Goal: Task Accomplishment & Management: Manage account settings

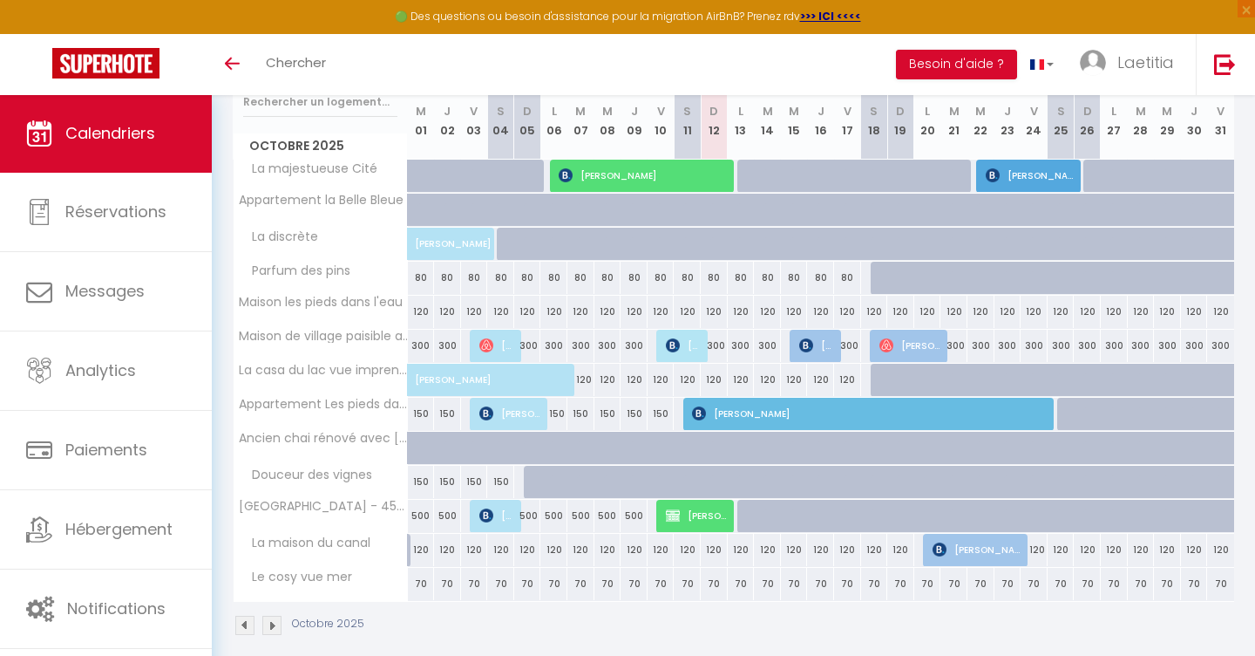
scroll to position [238, 0]
click at [748, 407] on span "[PERSON_NAME]" at bounding box center [872, 412] width 360 height 33
select select "OK"
select select "KO"
select select "0"
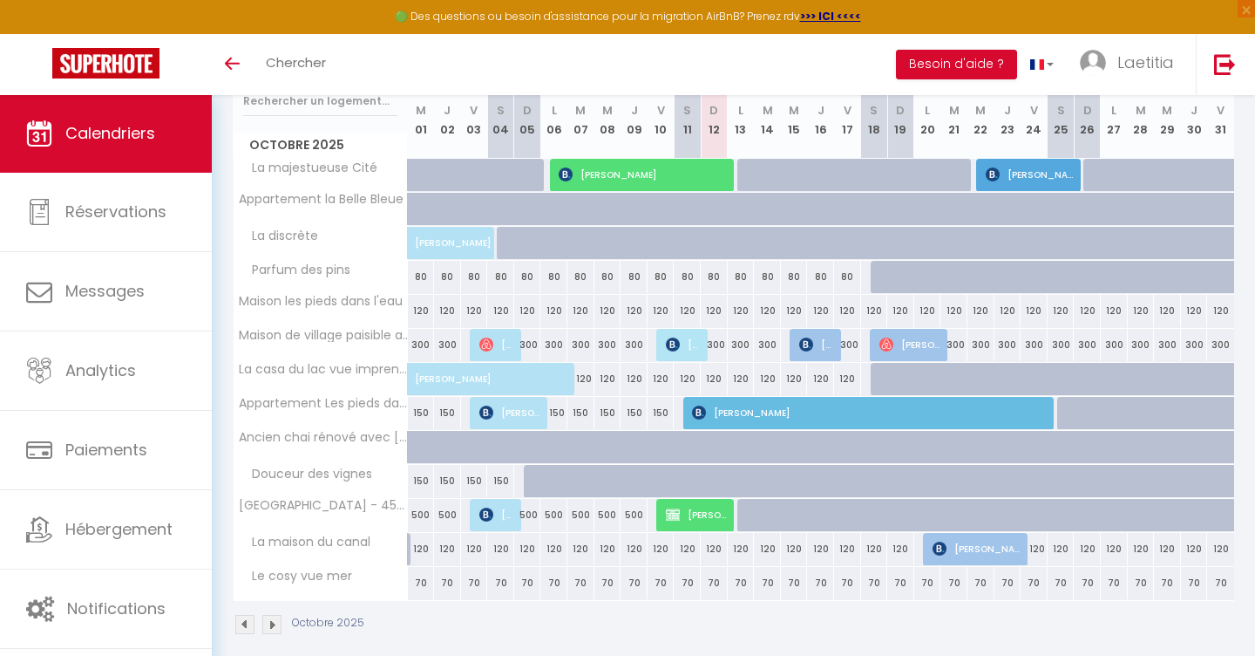
select select "1"
select select
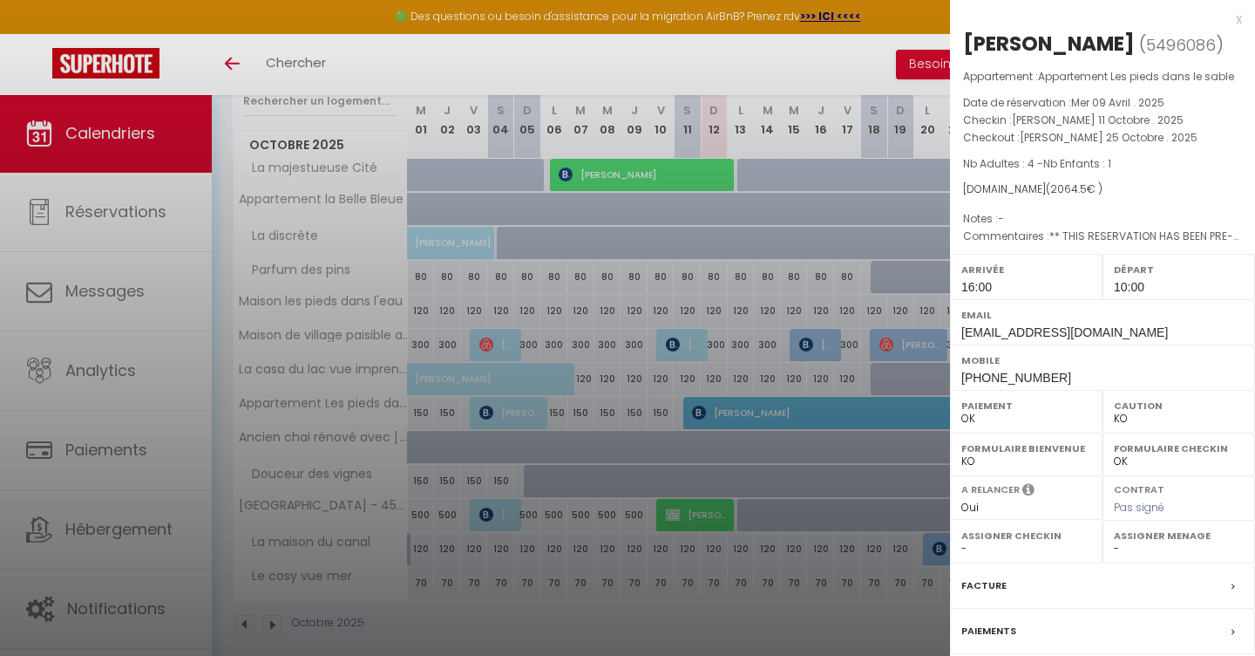
click at [738, 453] on div at bounding box center [627, 328] width 1255 height 656
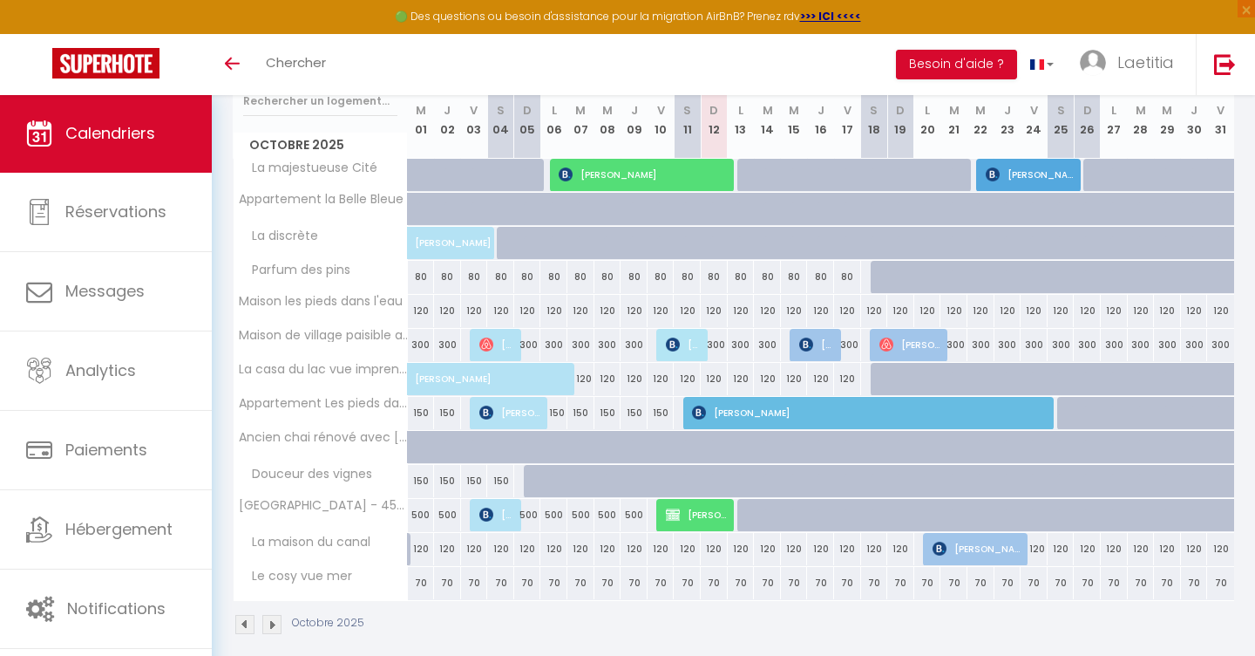
click at [969, 544] on span "[PERSON_NAME]" at bounding box center [978, 548] width 90 height 33
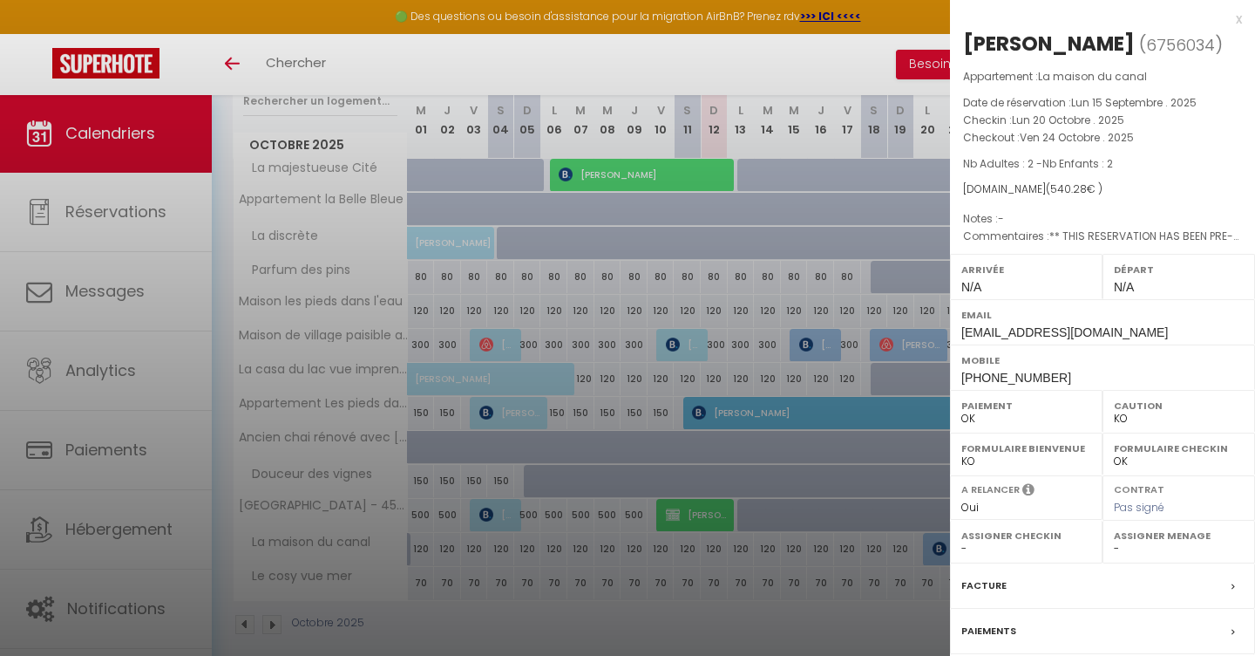
click at [854, 629] on div at bounding box center [627, 328] width 1255 height 656
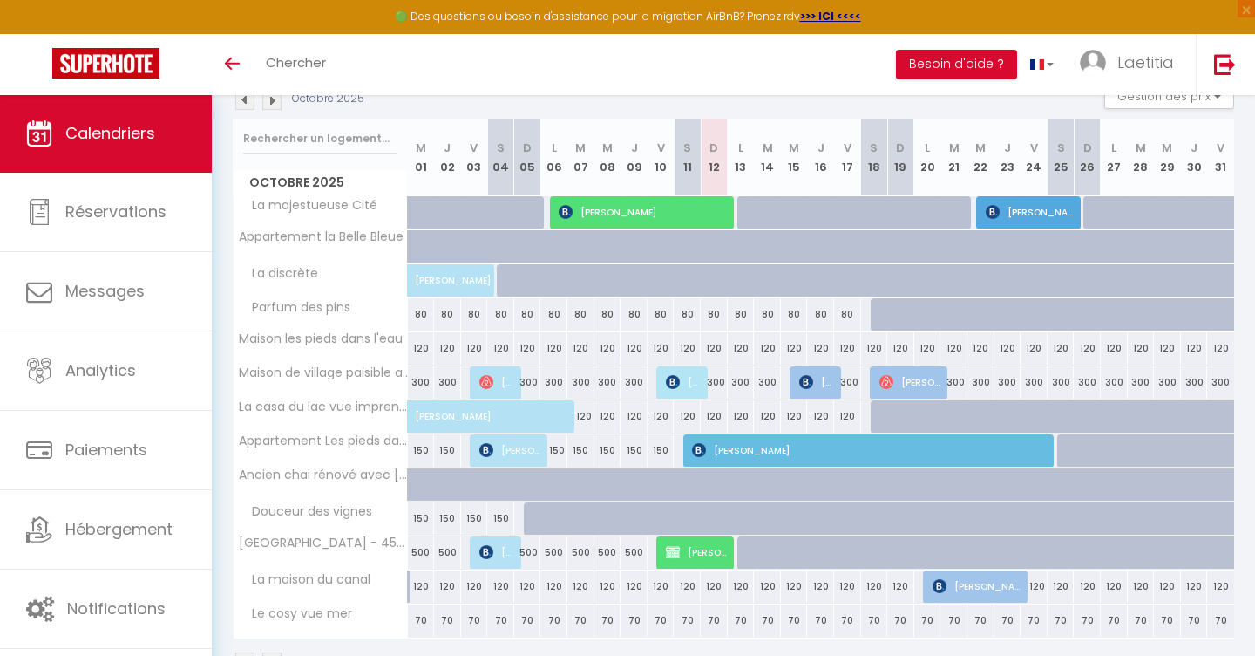
scroll to position [200, 0]
click at [269, 103] on img at bounding box center [271, 100] width 19 height 19
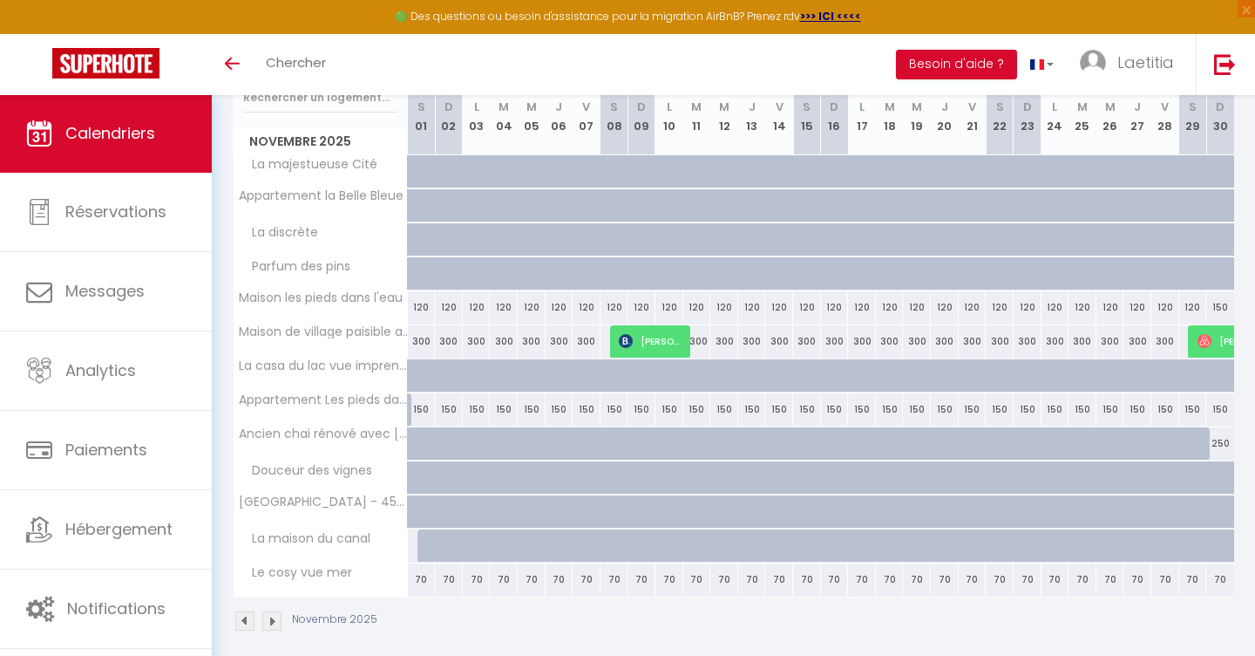
scroll to position [254, 0]
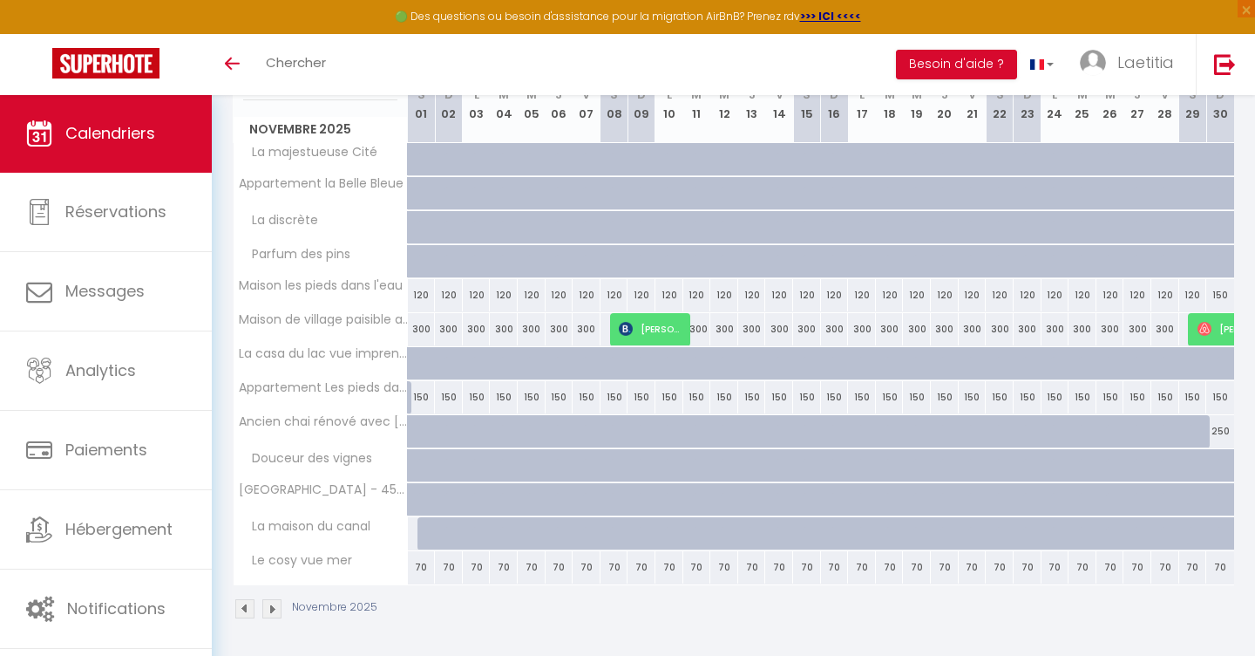
click at [665, 329] on span "[PERSON_NAME]" at bounding box center [651, 328] width 65 height 33
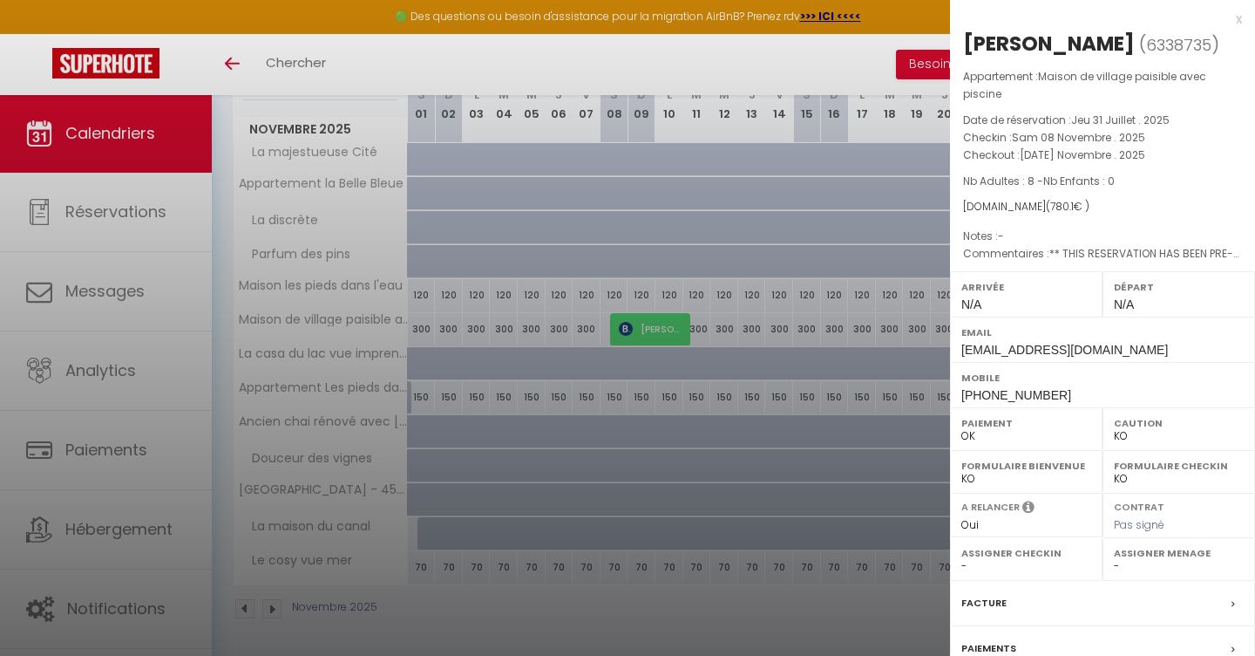
click at [759, 457] on div at bounding box center [627, 328] width 1255 height 656
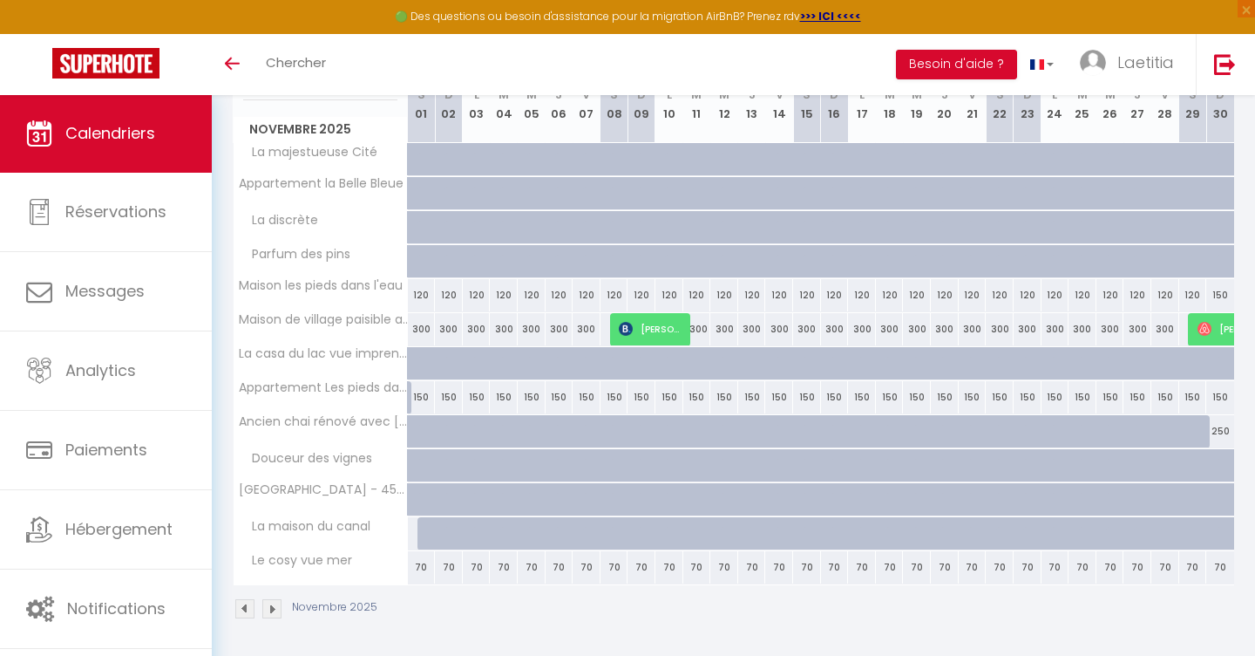
click at [1216, 336] on span "[PERSON_NAME]" at bounding box center [1238, 328] width 80 height 33
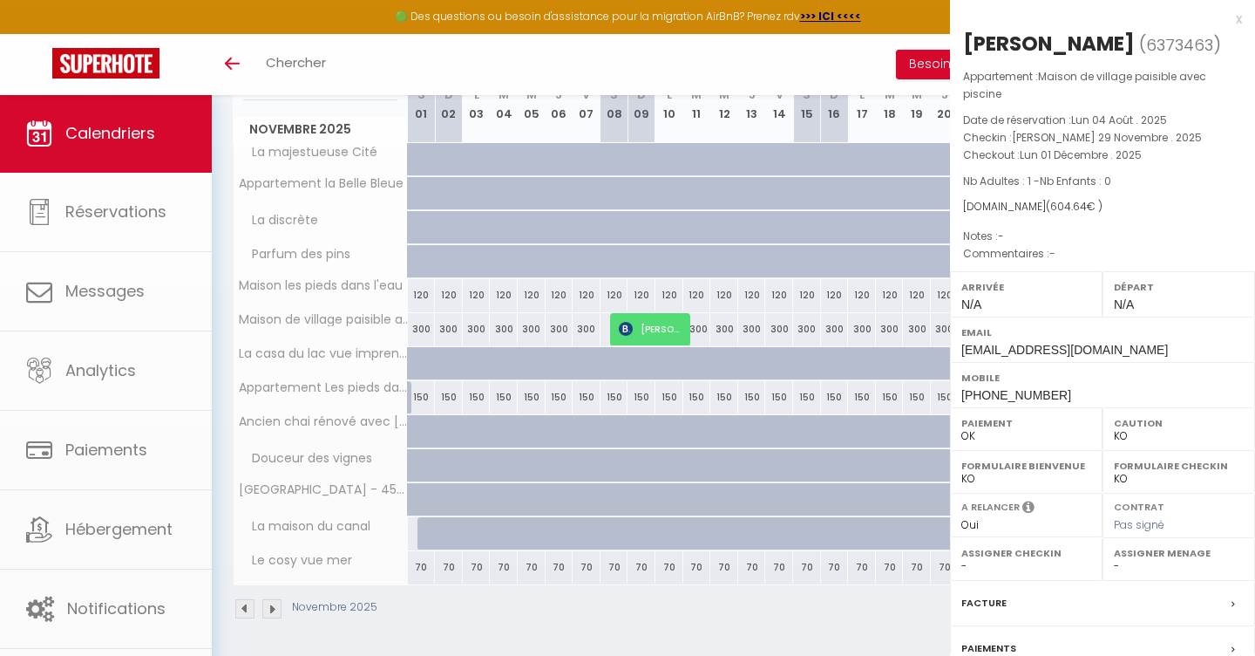
select select "OK"
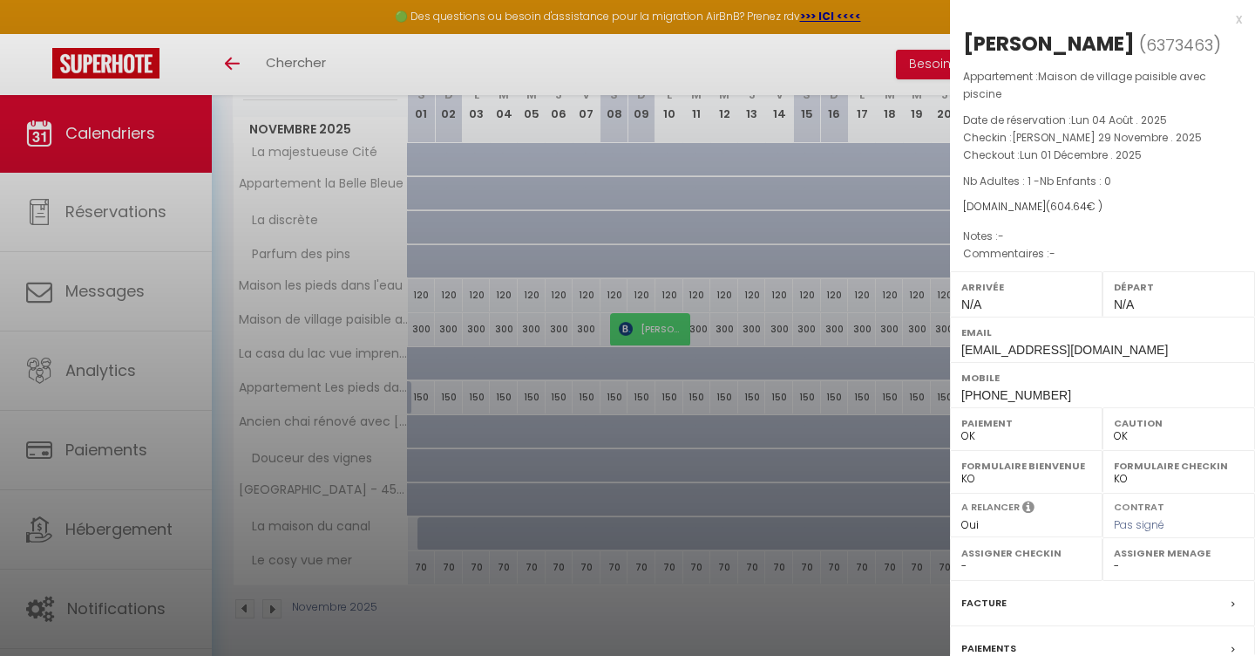
click at [875, 445] on div at bounding box center [627, 328] width 1255 height 656
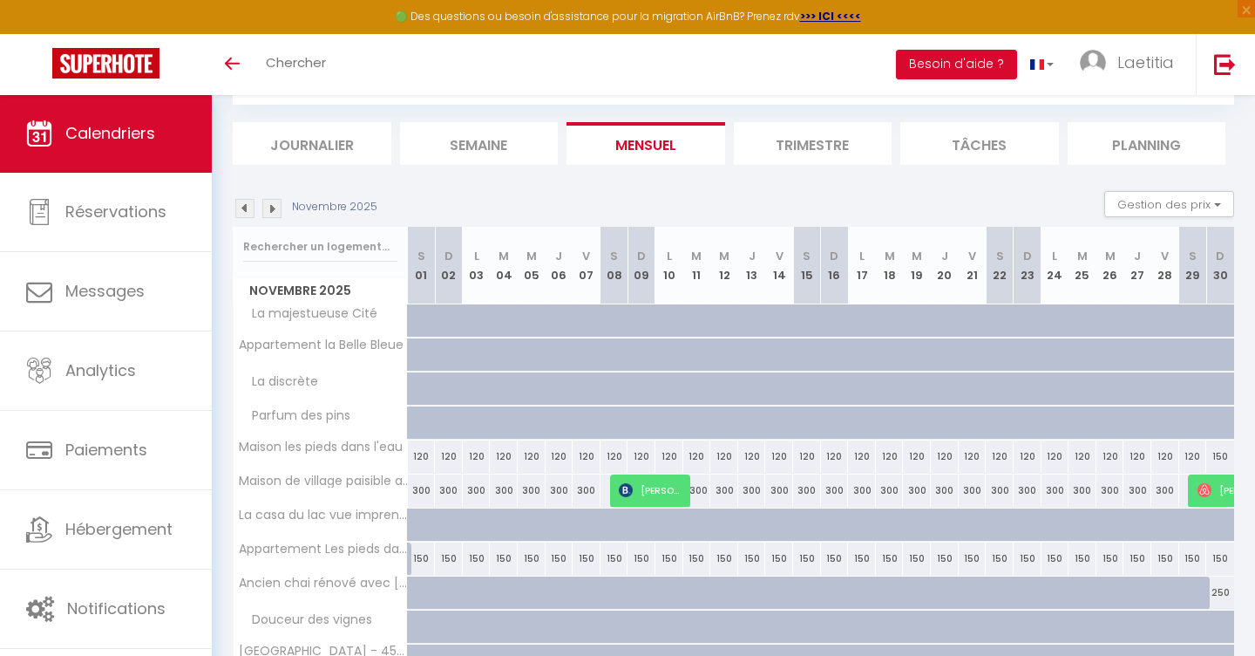
scroll to position [91, 0]
click at [1133, 206] on button "Gestion des prix" at bounding box center [1169, 206] width 130 height 26
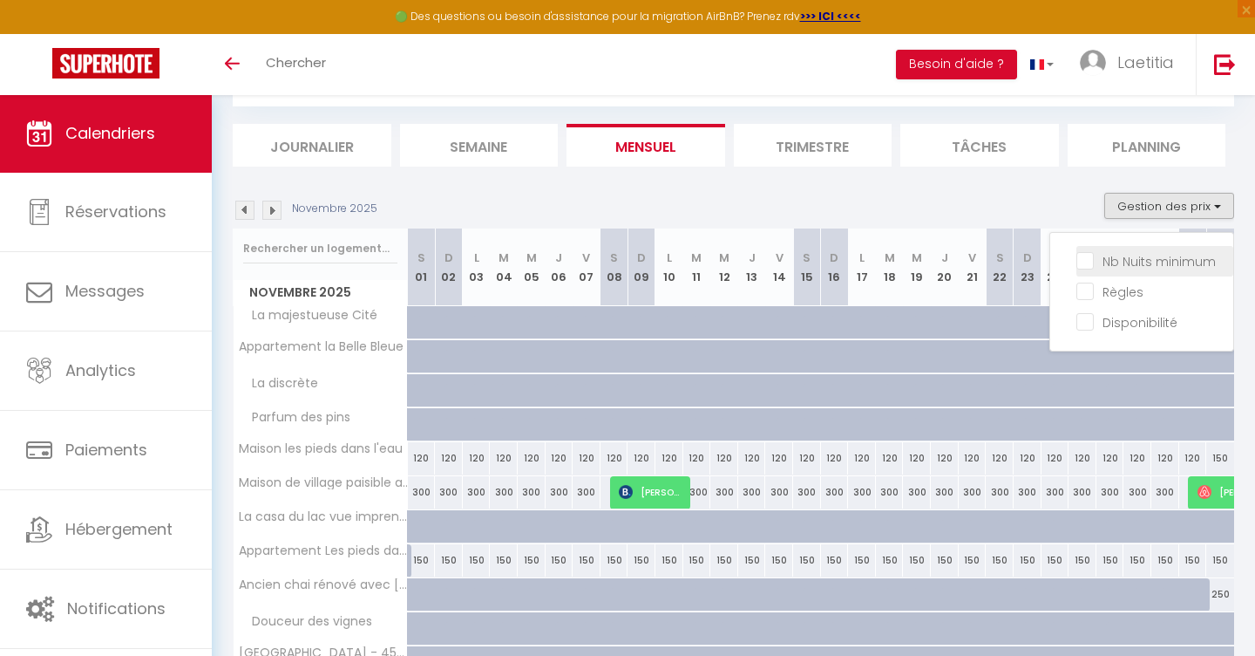
click at [1086, 262] on input "Nb Nuits minimum" at bounding box center [1155, 259] width 157 height 17
checkbox input "true"
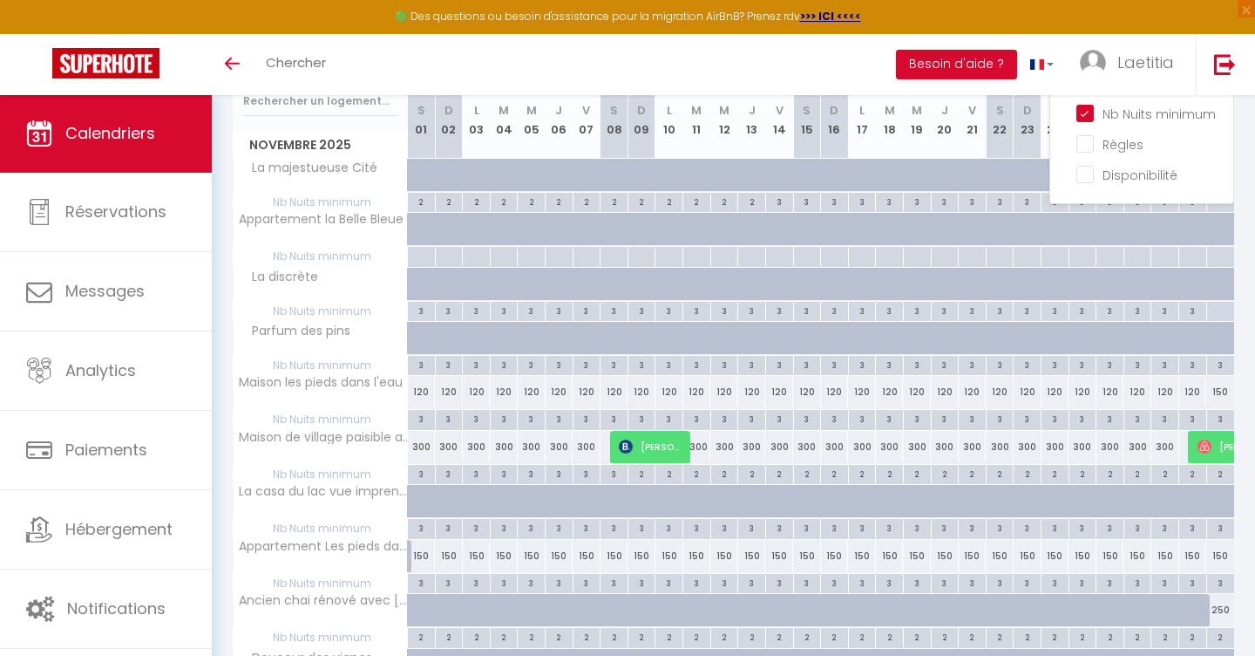
scroll to position [248, 0]
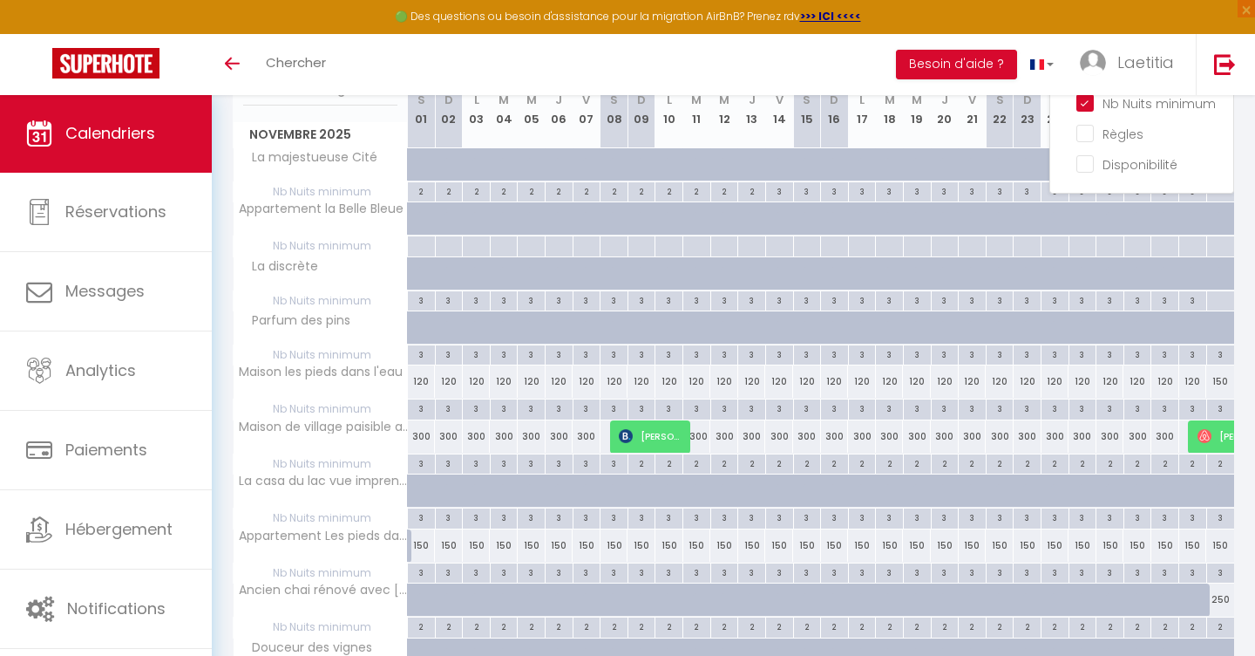
click at [422, 435] on div "300" at bounding box center [422, 436] width 28 height 32
type input "300"
type input "[PERSON_NAME] 01 Novembre 2025"
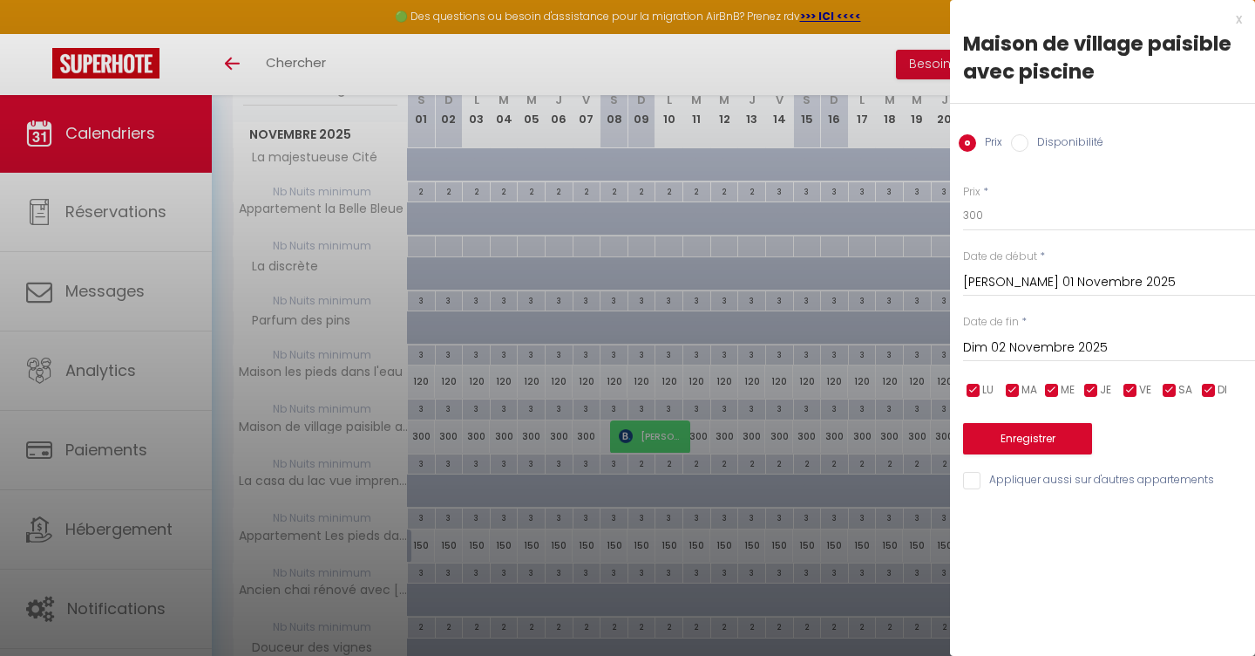
click at [997, 349] on input "Dim 02 Novembre 2025" at bounding box center [1109, 347] width 292 height 23
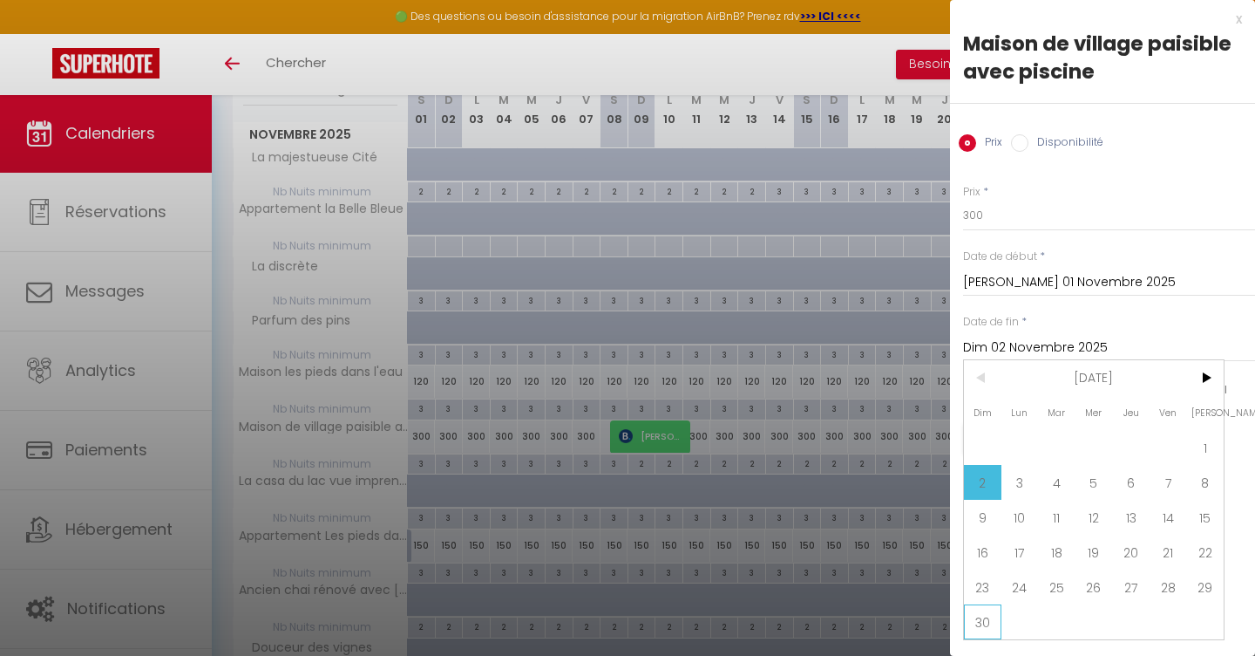
click at [979, 632] on span "30" at bounding box center [982, 621] width 37 height 35
type input "Dim 30 Novembre 2025"
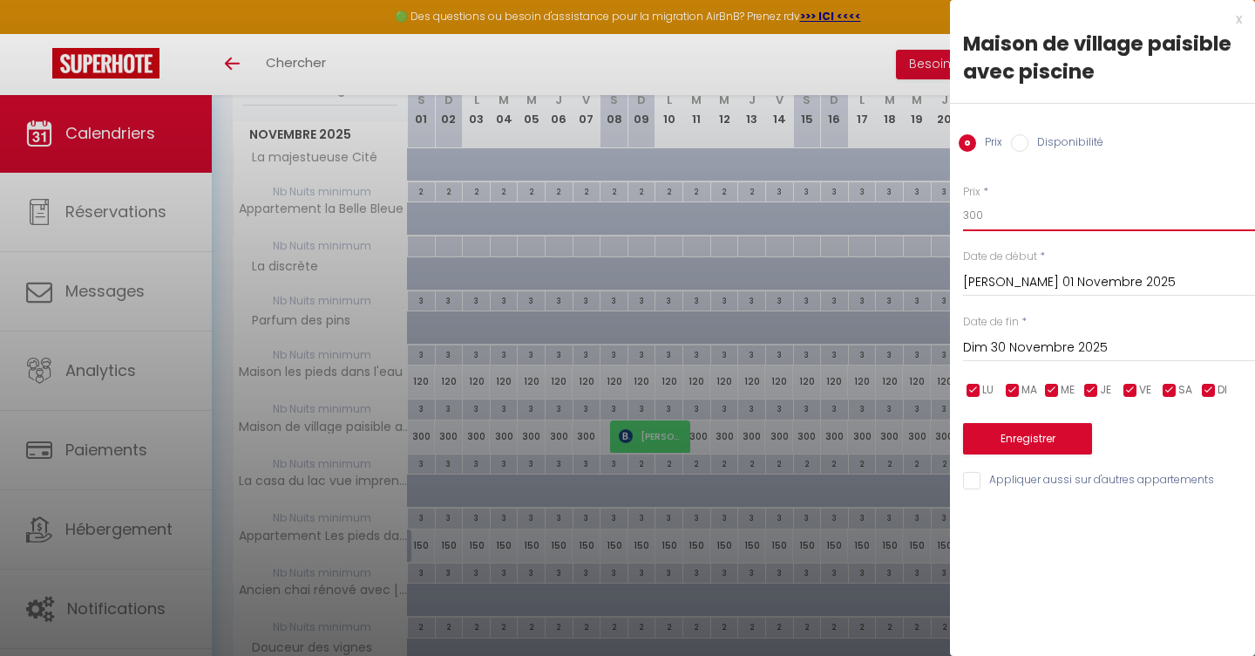
click at [1036, 221] on input "300" at bounding box center [1109, 215] width 292 height 31
click at [1010, 214] on input "25" at bounding box center [1109, 215] width 292 height 31
type input "250"
click at [1005, 439] on button "Enregistrer" at bounding box center [1027, 438] width 129 height 31
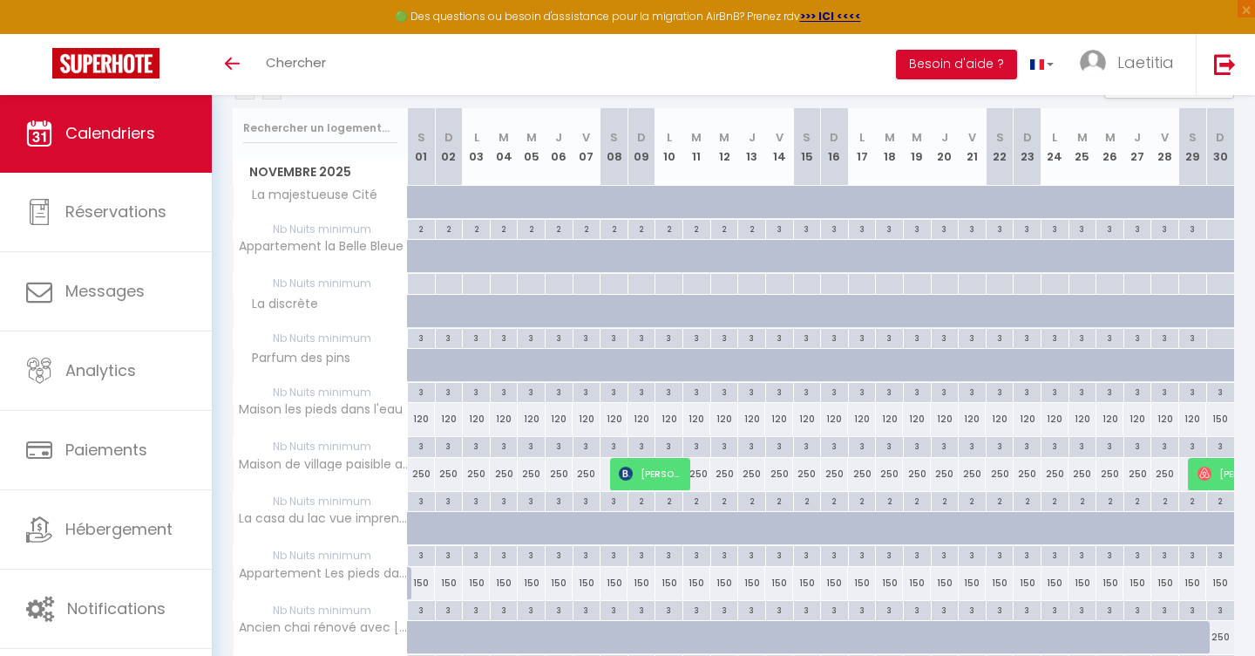
scroll to position [0, 0]
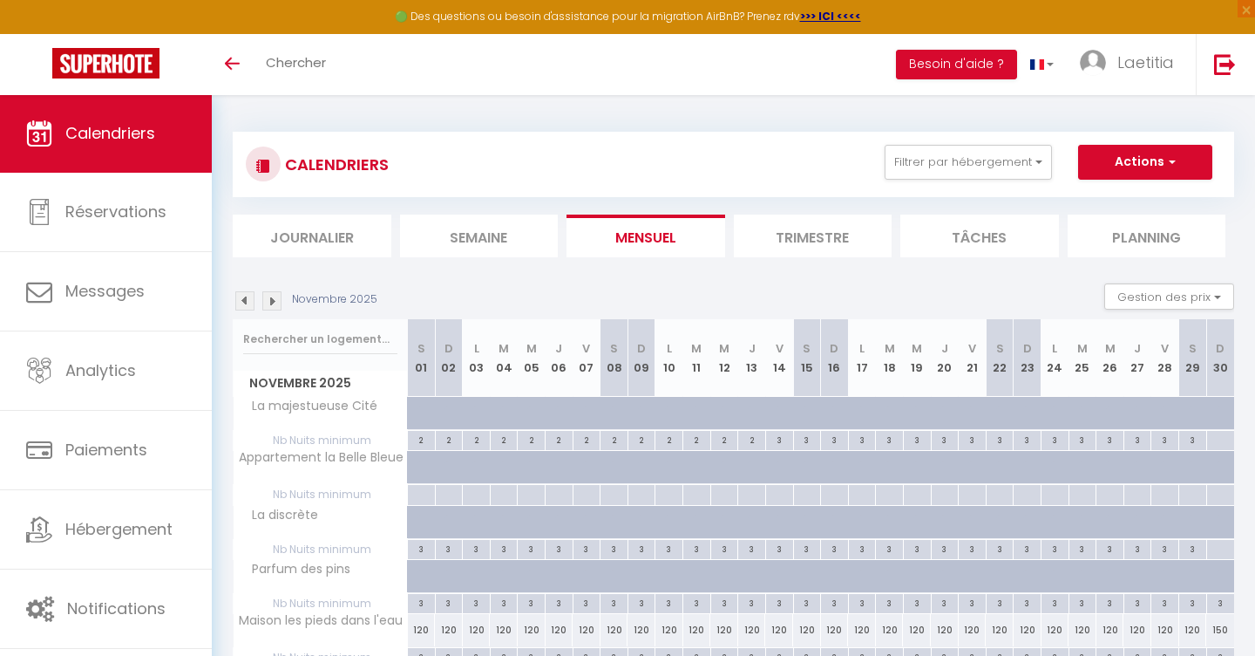
click at [242, 297] on img at bounding box center [244, 300] width 19 height 19
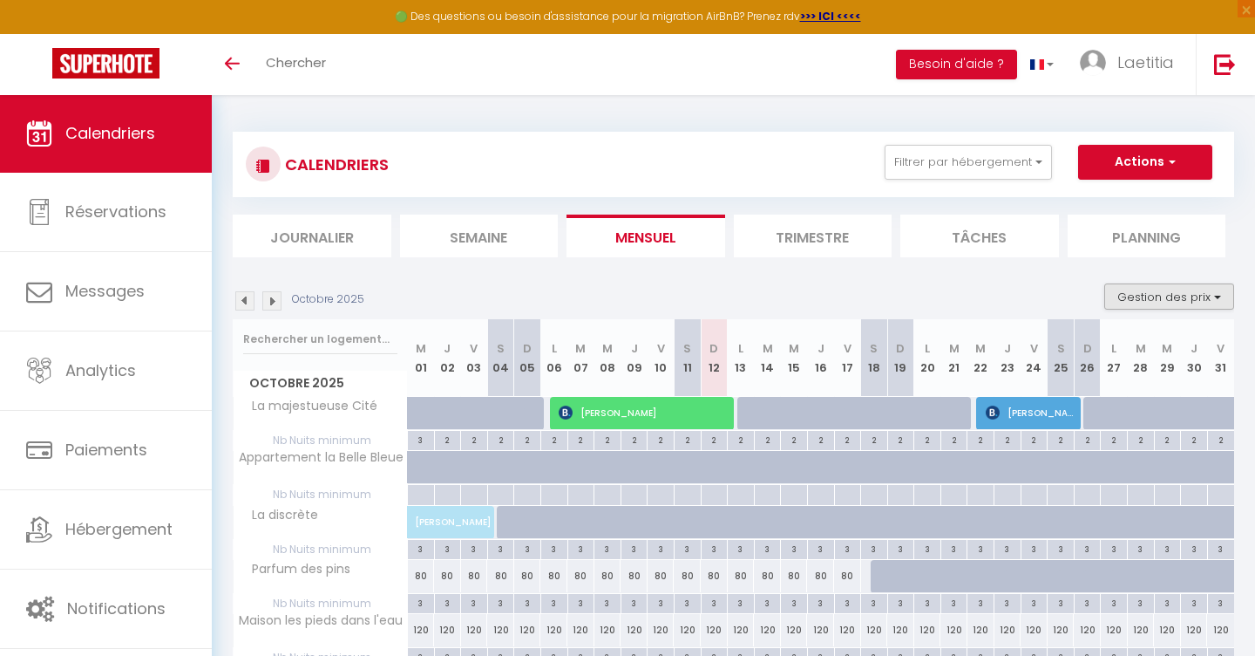
click at [1160, 302] on button "Gestion des prix" at bounding box center [1169, 296] width 130 height 26
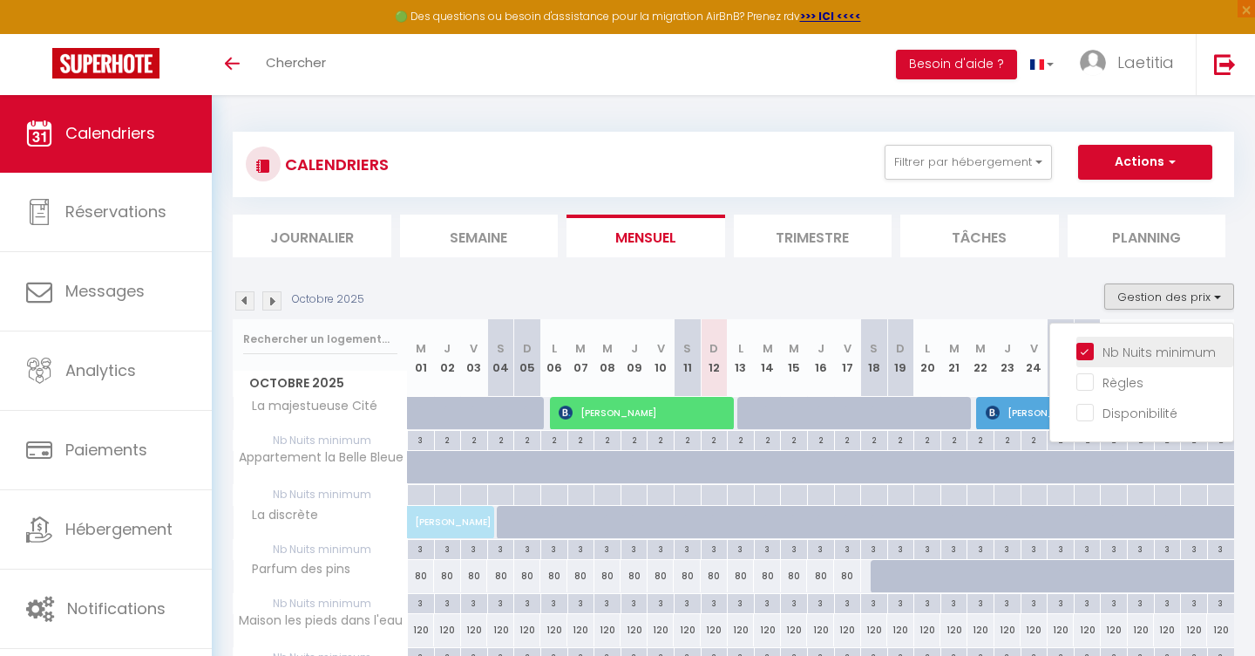
click at [1113, 353] on input "Nb Nuits minimum" at bounding box center [1155, 350] width 157 height 17
checkbox input "false"
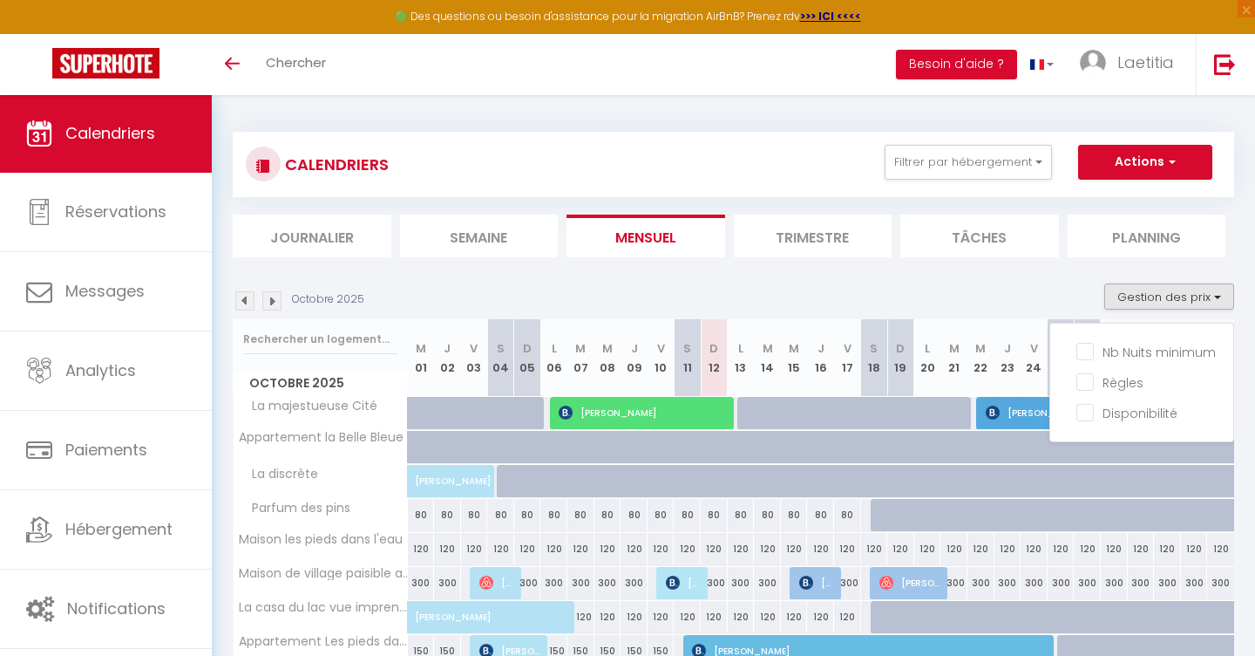
click at [766, 266] on section "Octobre 2025 Gestion des prix Nb Nuits minimum Règles Disponibilité Octobre 202…" at bounding box center [734, 578] width 1002 height 624
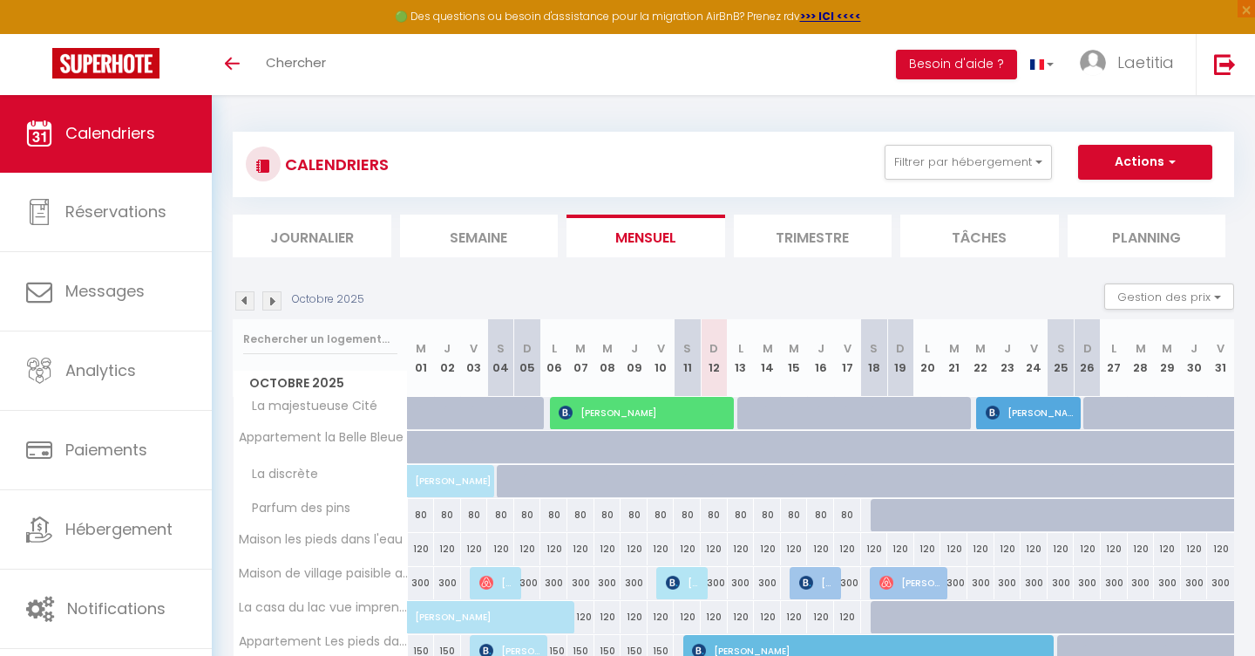
click at [602, 410] on span "[PERSON_NAME]" at bounding box center [644, 412] width 171 height 33
select select "KO"
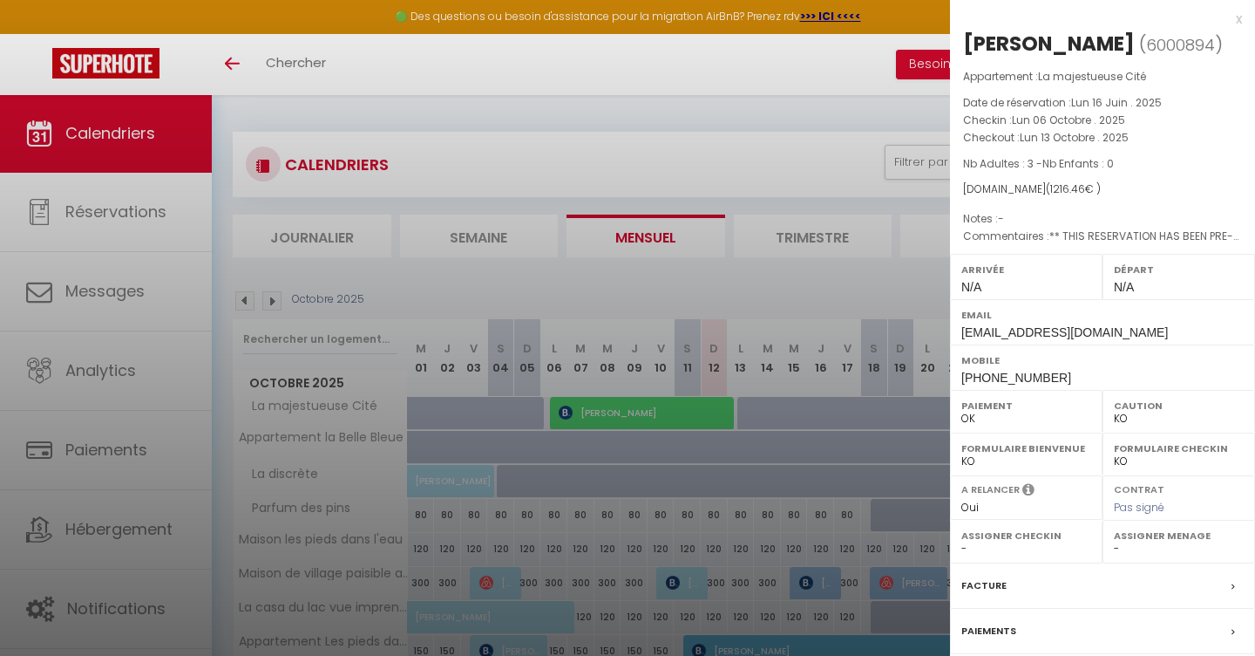
click at [591, 463] on div at bounding box center [627, 328] width 1255 height 656
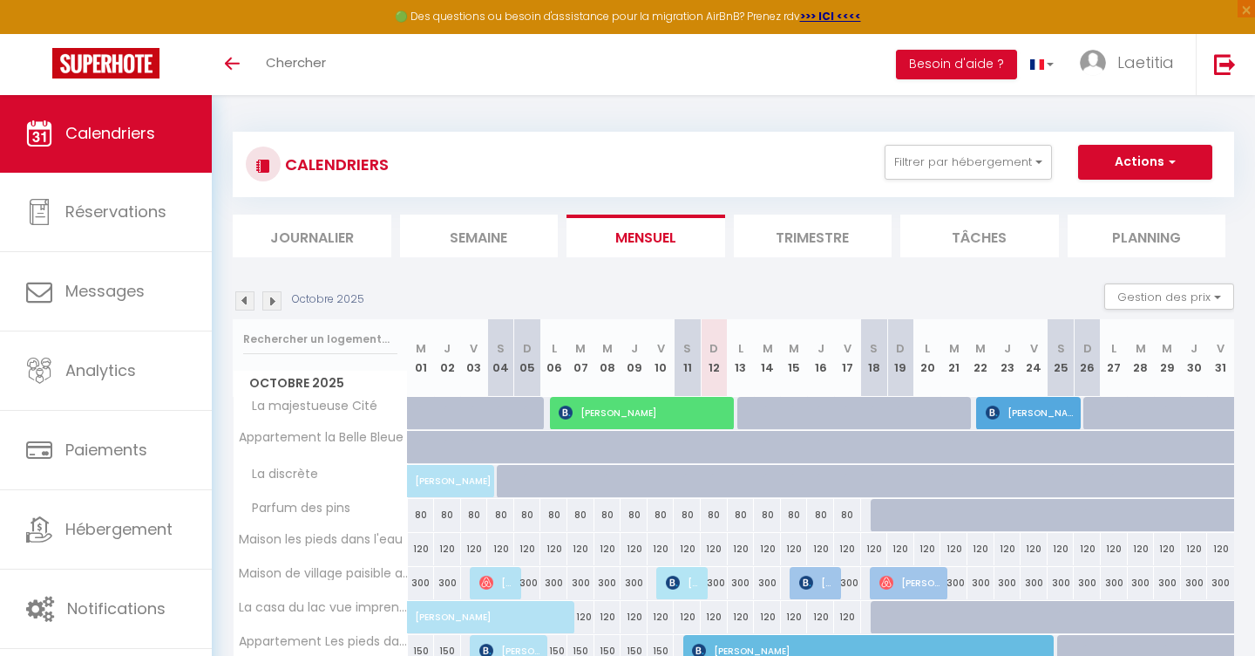
click at [1001, 414] on span "[PERSON_NAME]" at bounding box center [1031, 412] width 90 height 33
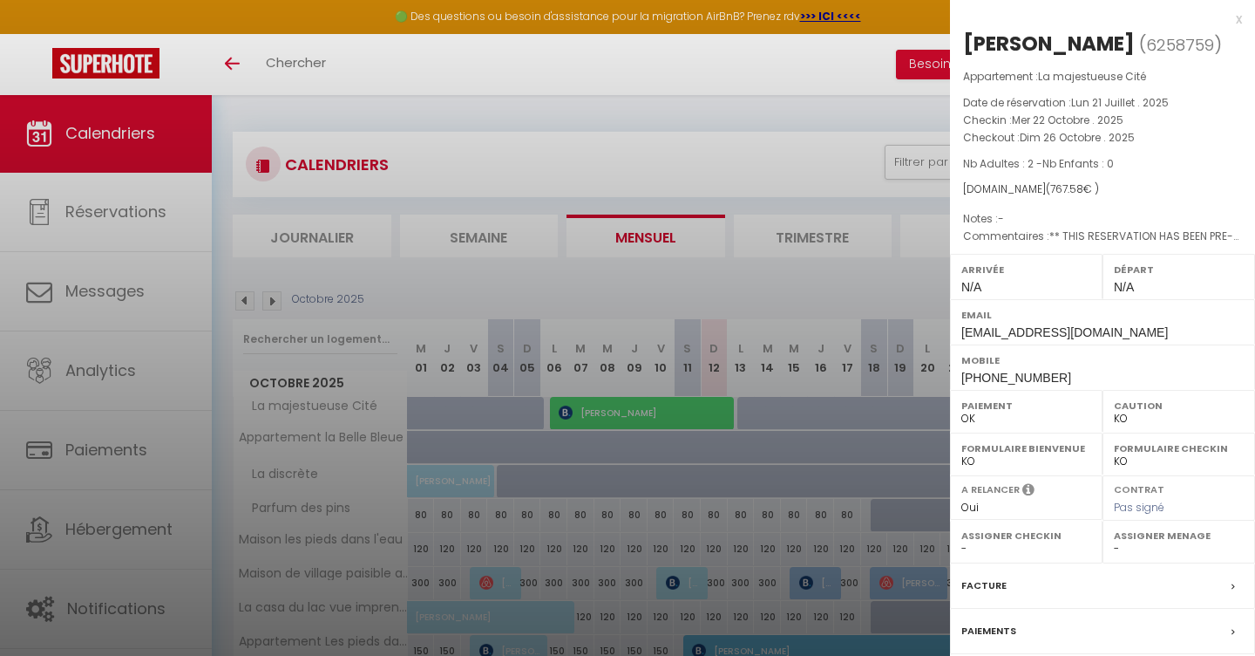
click at [717, 505] on div at bounding box center [627, 328] width 1255 height 656
